Goal: Transaction & Acquisition: Purchase product/service

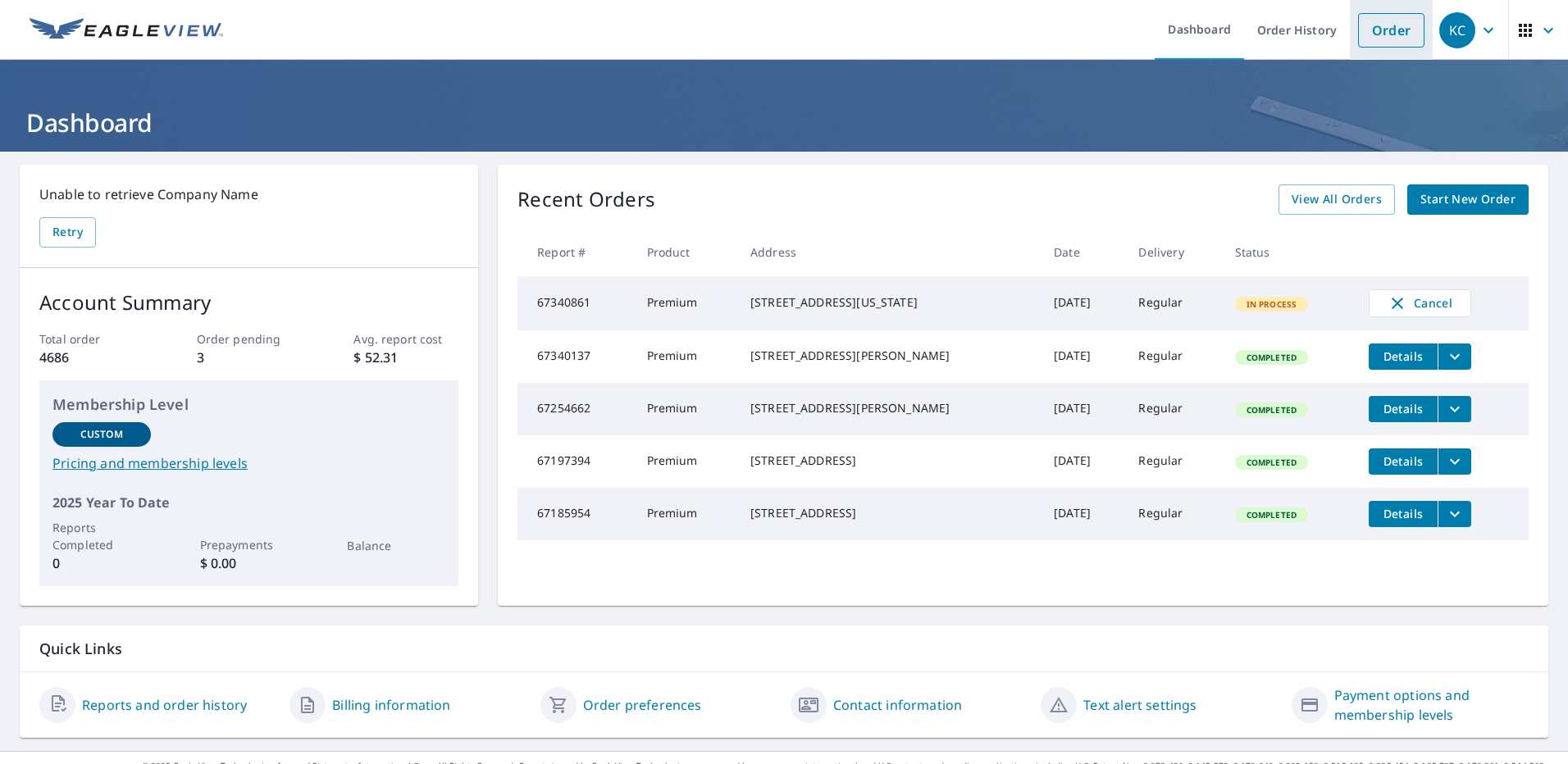
click at [1380, 33] on link "Order" at bounding box center [1390, 30] width 67 height 35
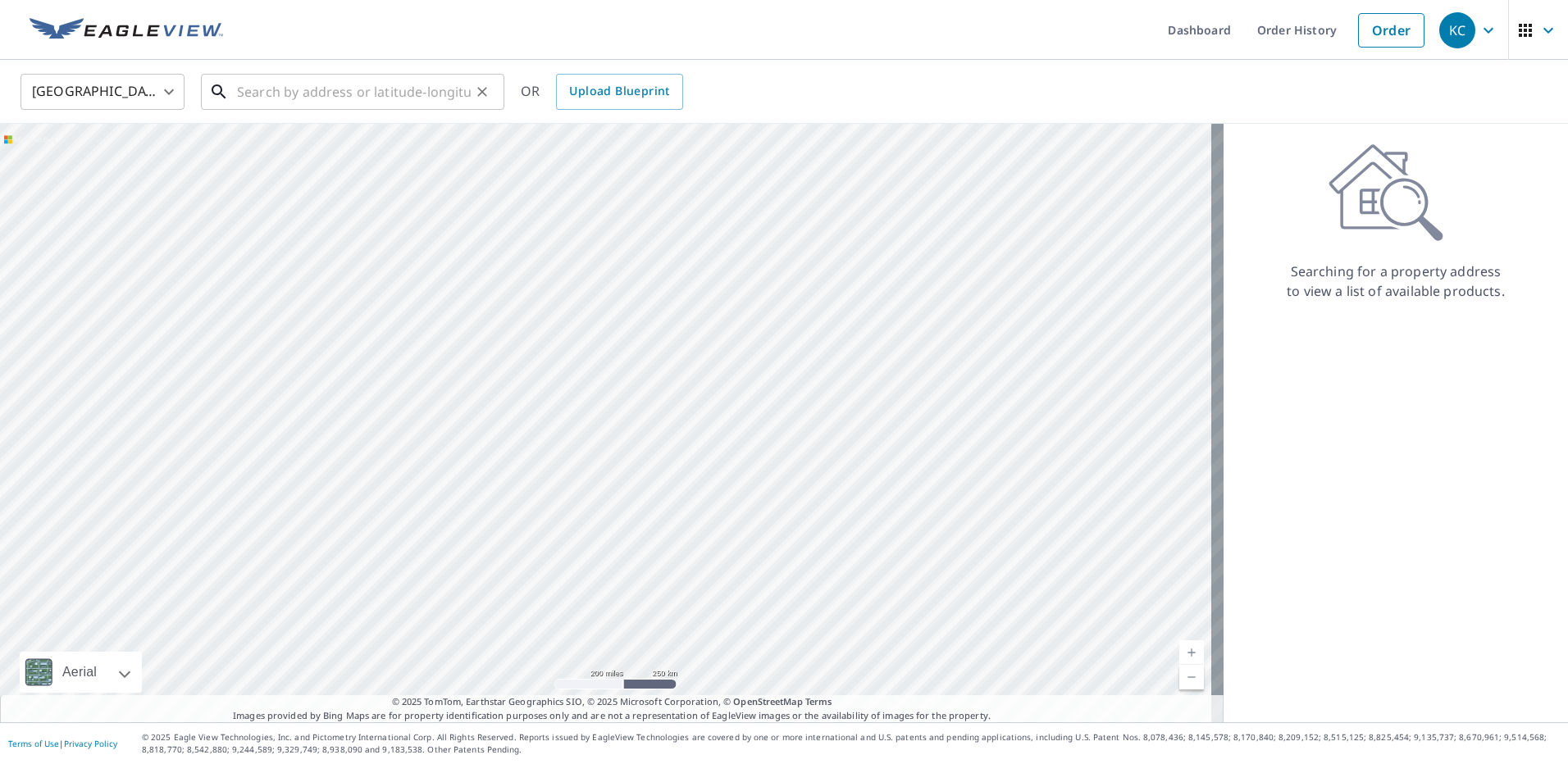
click at [289, 91] on input "text" at bounding box center [353, 92] width 234 height 46
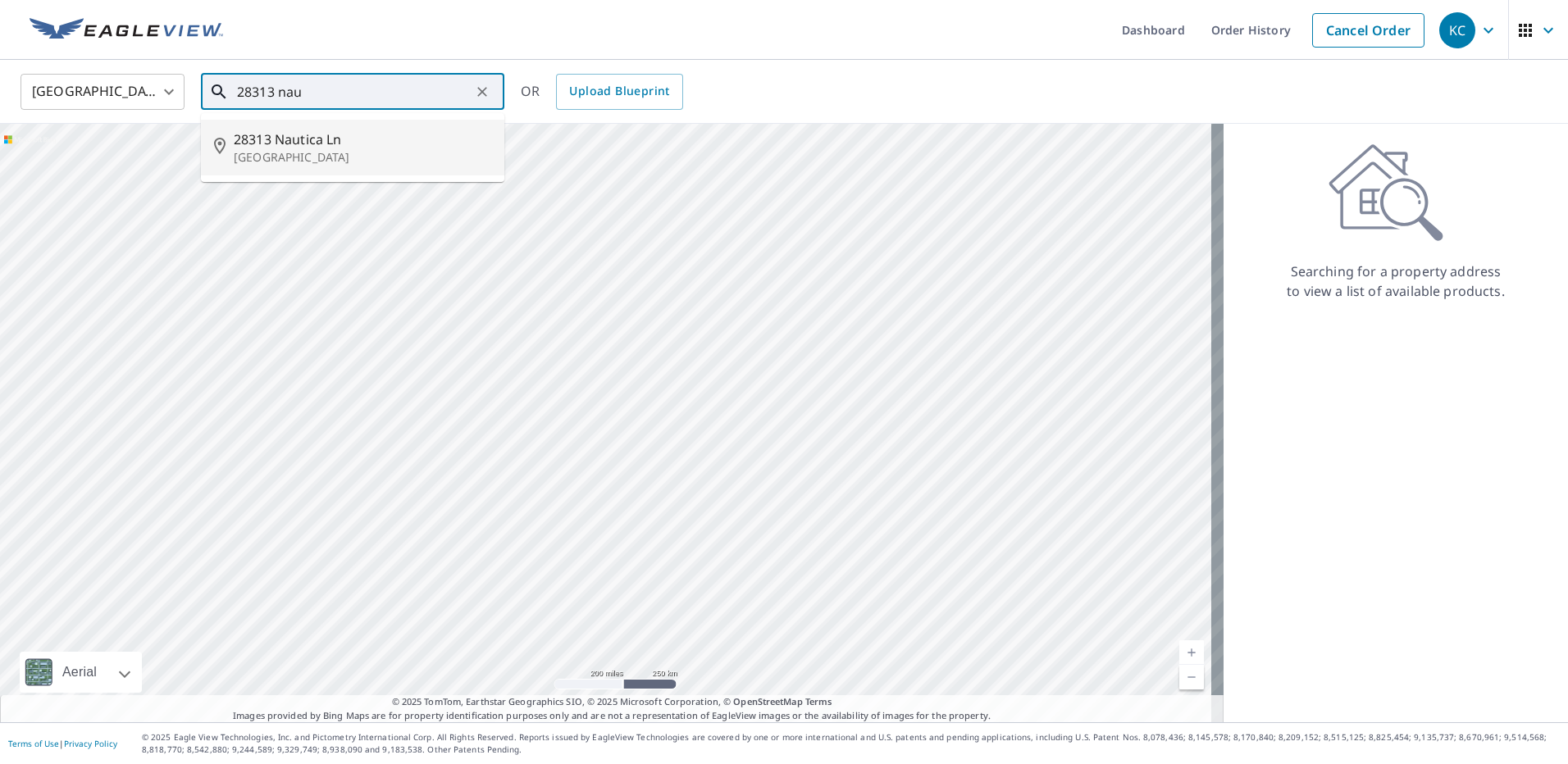
click at [310, 154] on p "[GEOGRAPHIC_DATA]" at bounding box center [362, 157] width 257 height 16
type input "[STREET_ADDRESS]"
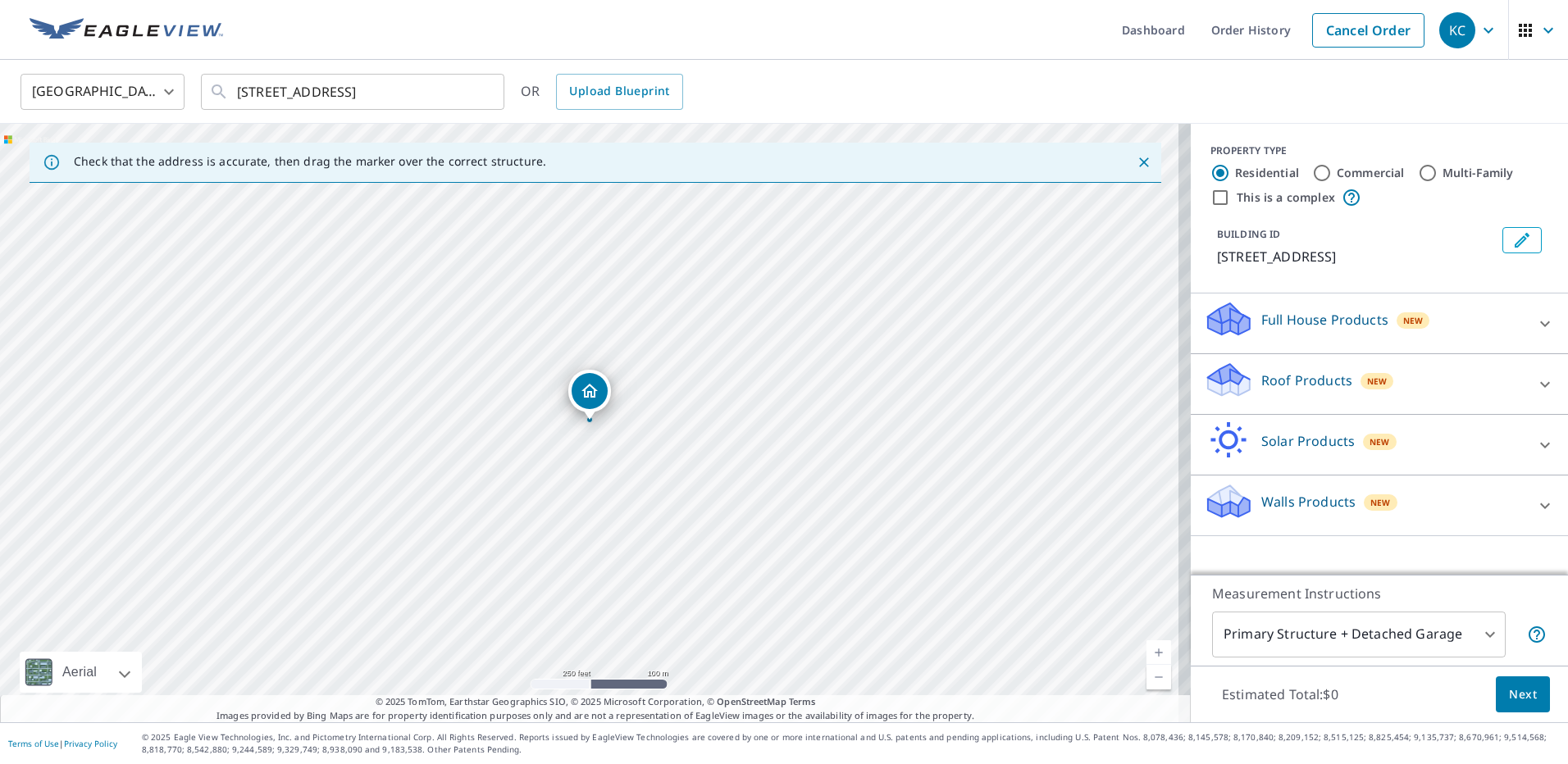
click at [1235, 385] on icon at bounding box center [1228, 386] width 42 height 20
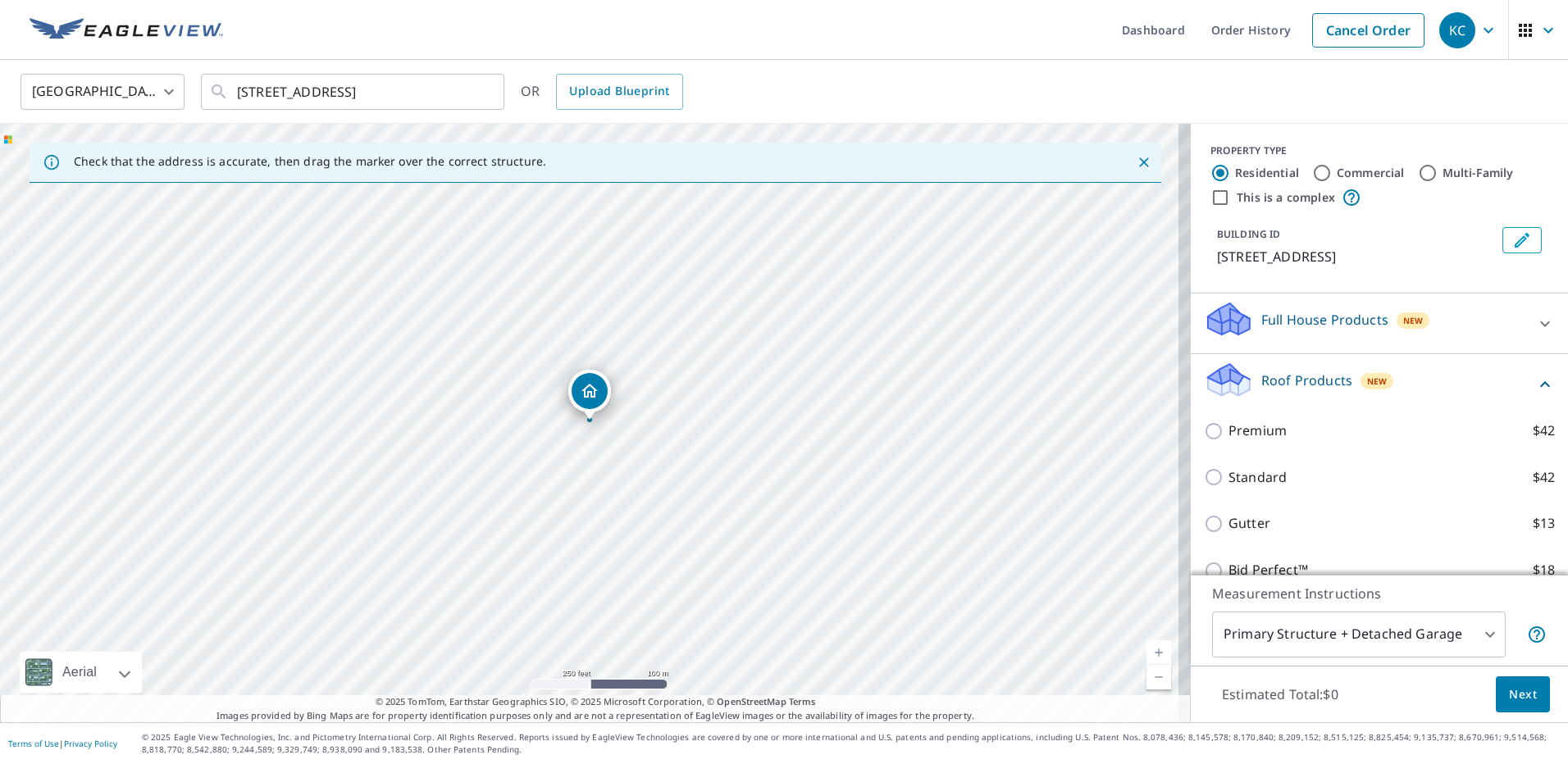
click at [1204, 441] on input "Premium $42" at bounding box center [1216, 431] width 25 height 20
checkbox input "true"
click at [1515, 697] on span "Next" at bounding box center [1522, 694] width 28 height 20
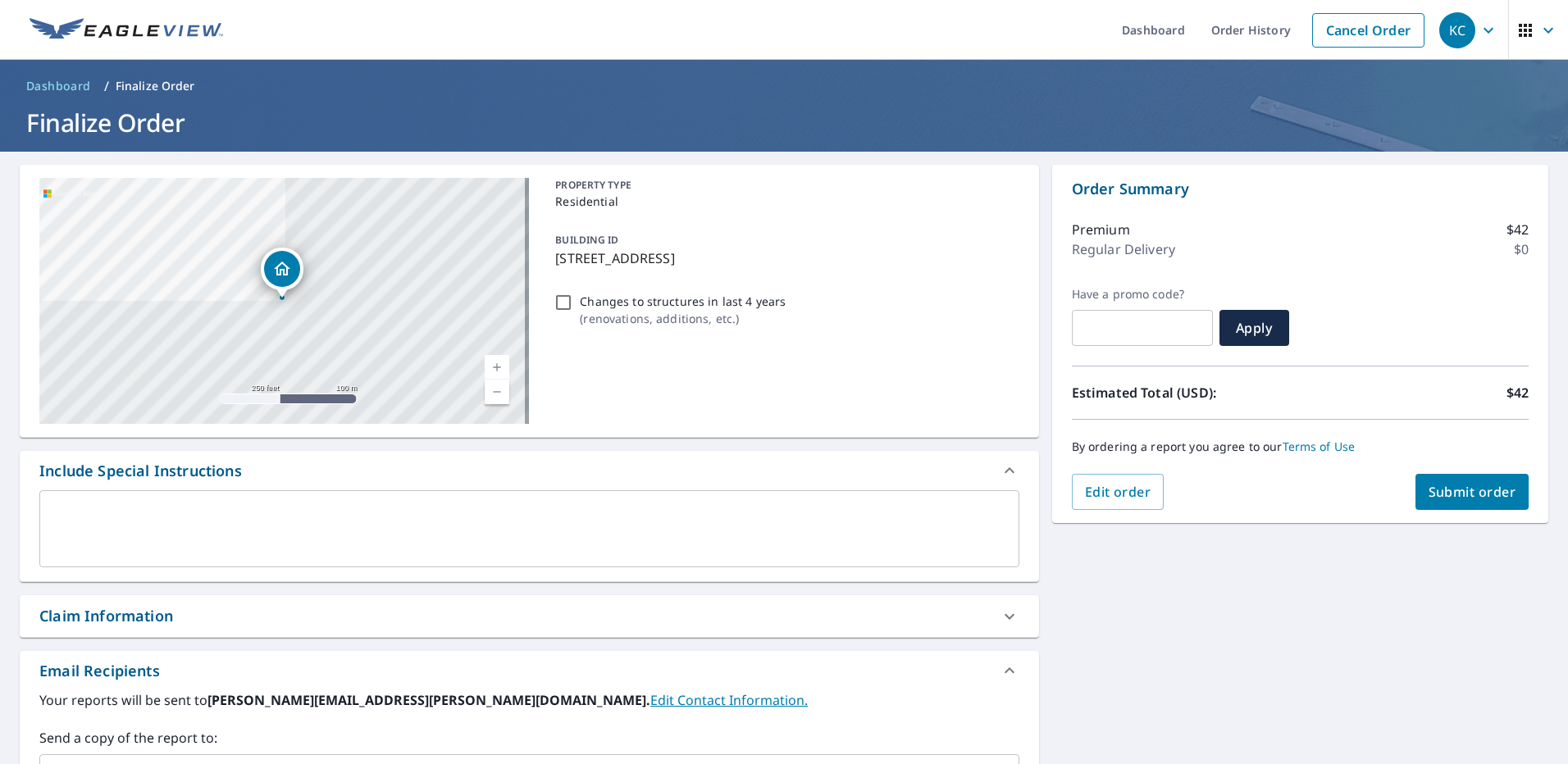
click at [1464, 492] on span "Submit order" at bounding box center [1472, 492] width 88 height 18
checkbox input "true"
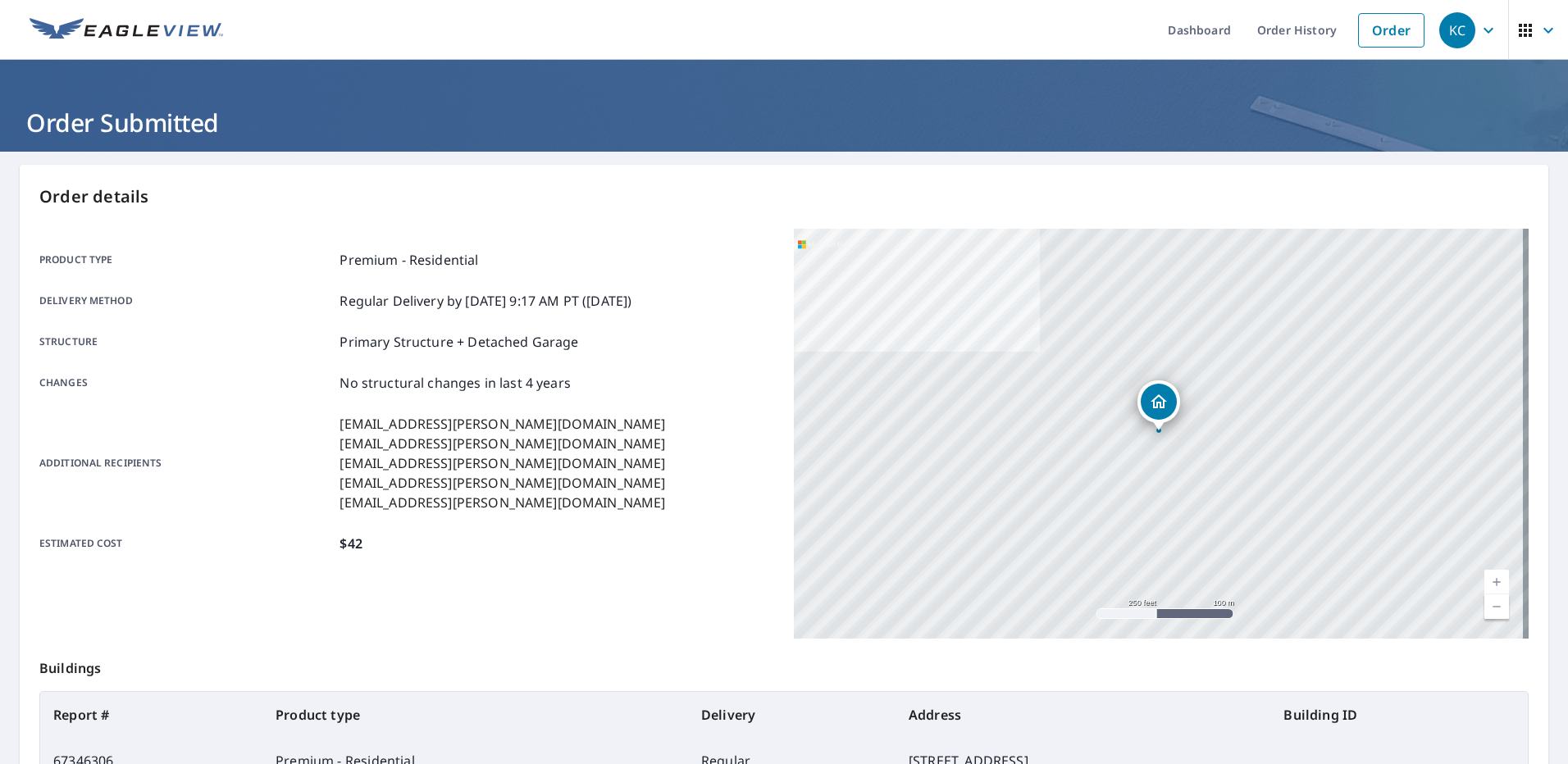
click at [1409, 663] on p "Buildings" at bounding box center [783, 664] width 1489 height 52
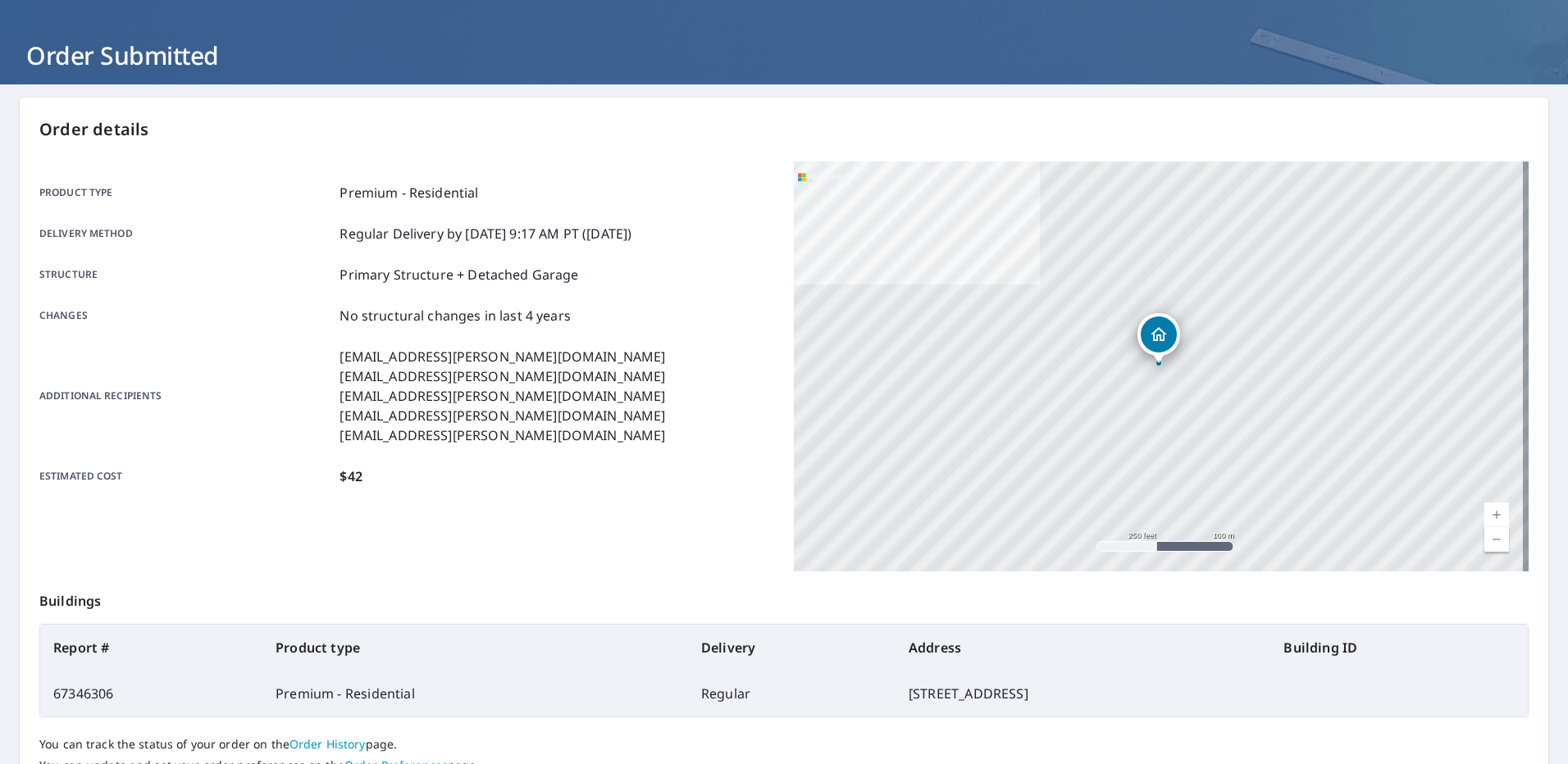
scroll to position [201, 0]
